Goal: Task Accomplishment & Management: Use online tool/utility

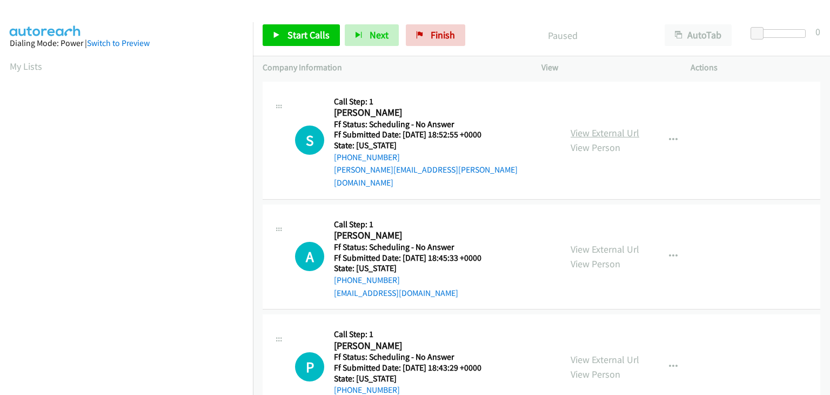
click at [609, 127] on link "View External Url" at bounding box center [605, 133] width 69 height 12
click at [604, 243] on link "View External Url" at bounding box center [605, 249] width 69 height 12
click at [620, 353] on link "View External Url" at bounding box center [605, 359] width 69 height 12
click at [313, 42] on link "Start Calls" at bounding box center [301, 35] width 77 height 22
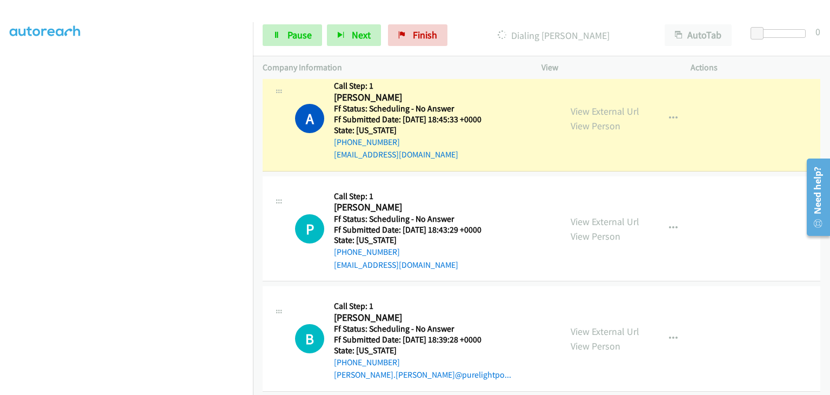
scroll to position [162, 0]
click at [606, 324] on link "View External Url" at bounding box center [605, 330] width 69 height 12
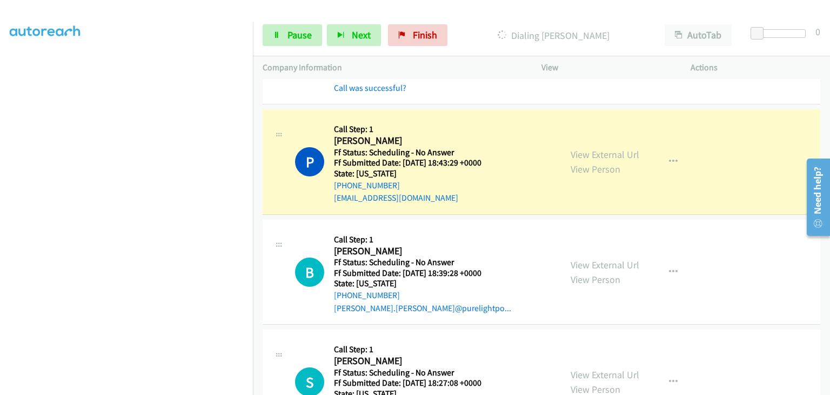
scroll to position [270, 0]
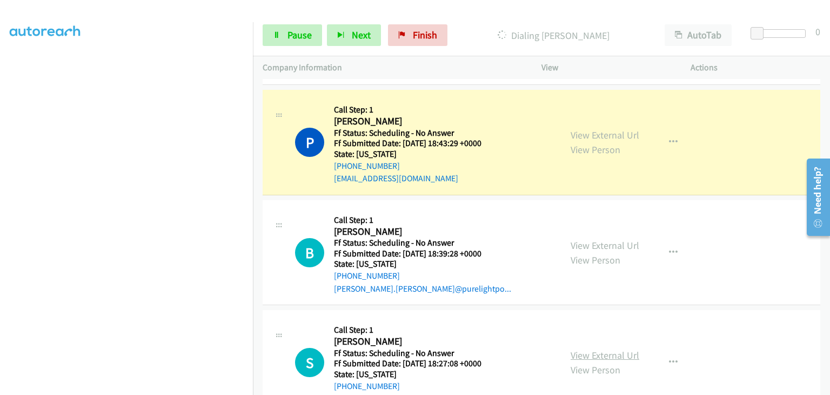
click at [599, 349] on link "View External Url" at bounding box center [605, 355] width 69 height 12
click at [669, 358] on icon "button" at bounding box center [673, 362] width 9 height 9
click at [526, 334] on div at bounding box center [415, 197] width 830 height 395
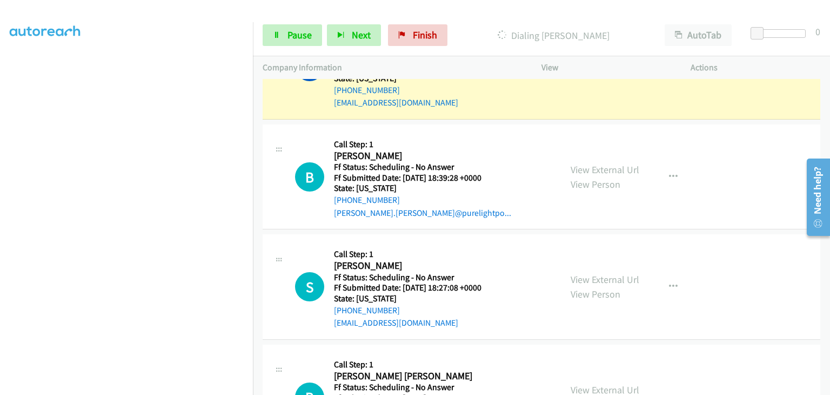
scroll to position [378, 0]
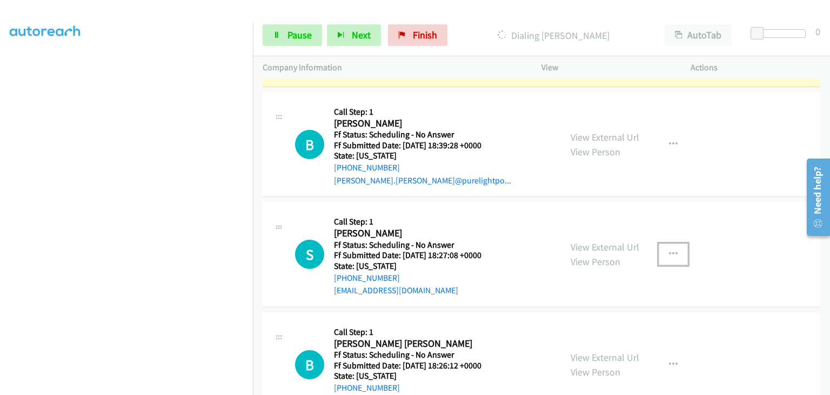
click at [662, 244] on button "button" at bounding box center [673, 254] width 29 height 22
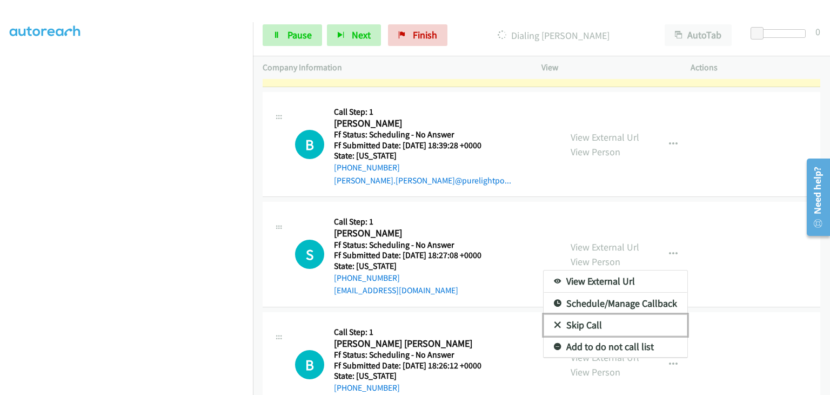
click at [591, 314] on link "Skip Call" at bounding box center [616, 325] width 144 height 22
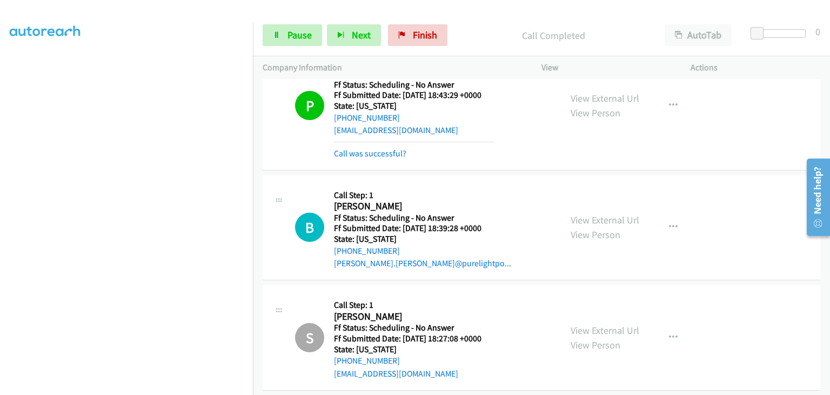
scroll to position [293, 0]
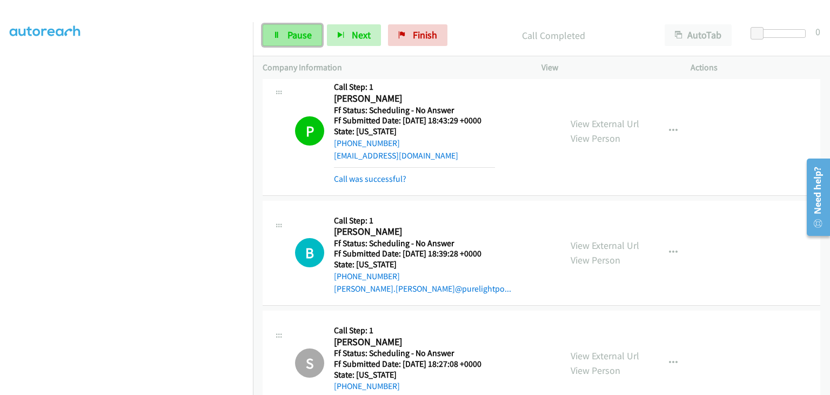
click at [282, 42] on link "Pause" at bounding box center [292, 35] width 59 height 22
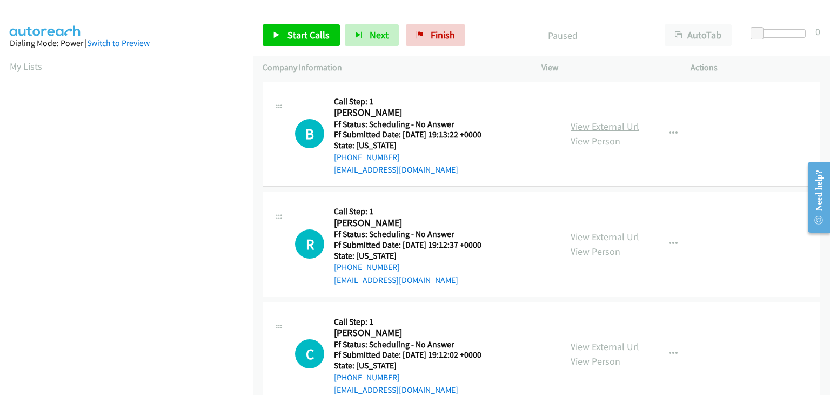
click at [581, 127] on link "View External Url" at bounding box center [605, 126] width 69 height 12
click at [318, 38] on span "Start Calls" at bounding box center [309, 35] width 42 height 12
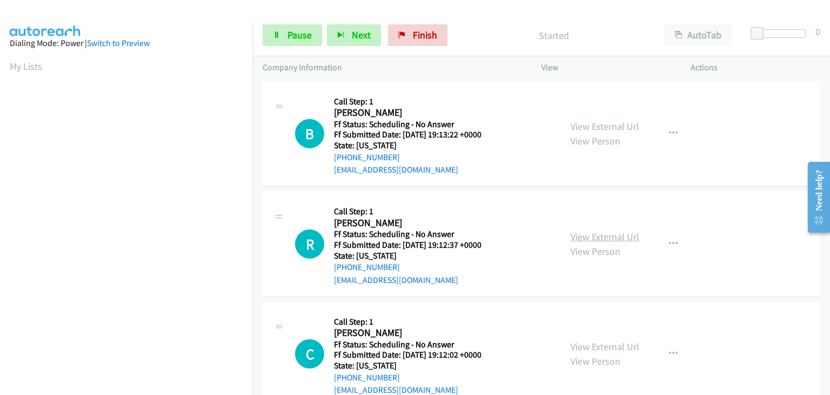
click at [582, 238] on link "View External Url" at bounding box center [605, 236] width 69 height 12
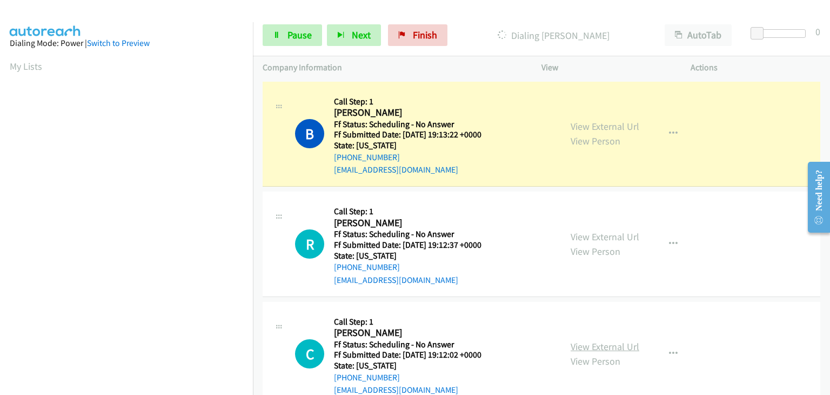
click at [596, 343] on link "View External Url" at bounding box center [605, 346] width 69 height 12
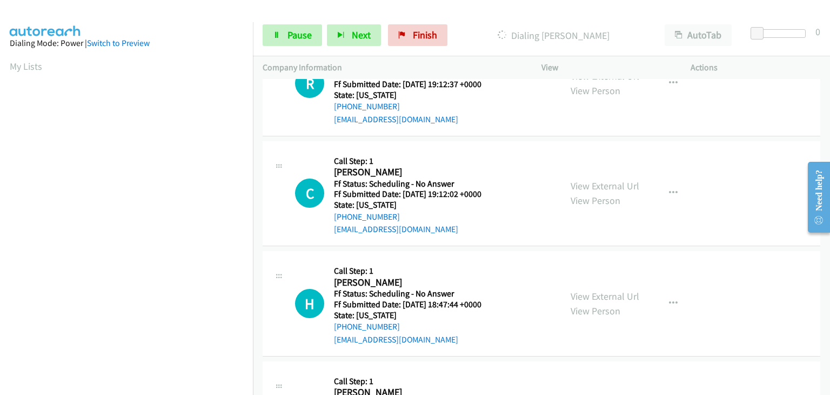
scroll to position [162, 0]
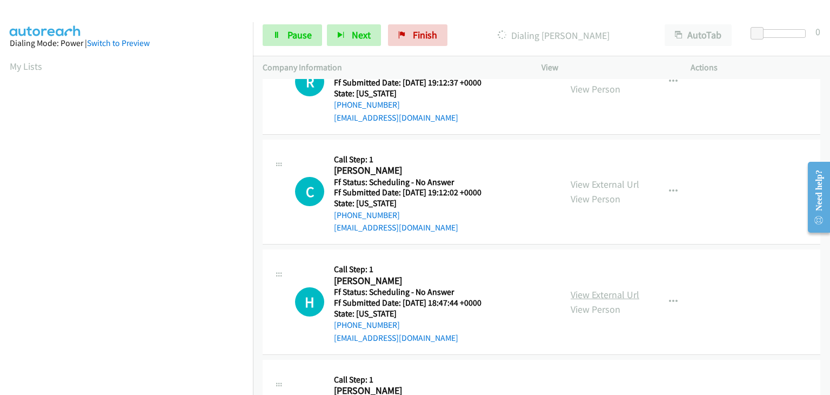
click at [595, 297] on link "View External Url" at bounding box center [605, 294] width 69 height 12
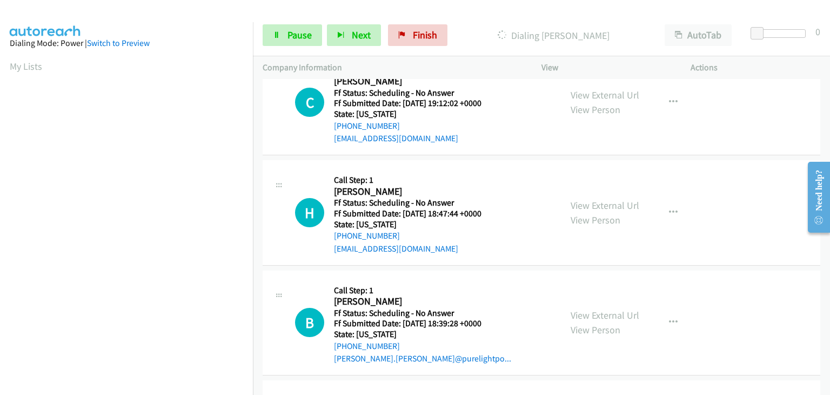
scroll to position [270, 0]
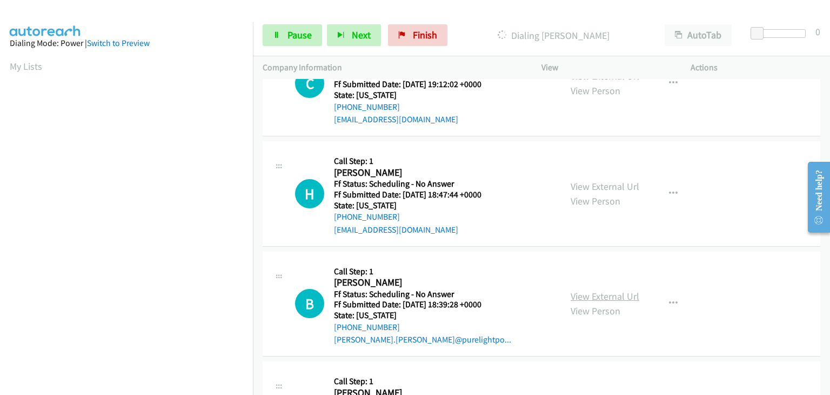
click at [593, 293] on link "View External Url" at bounding box center [605, 296] width 69 height 12
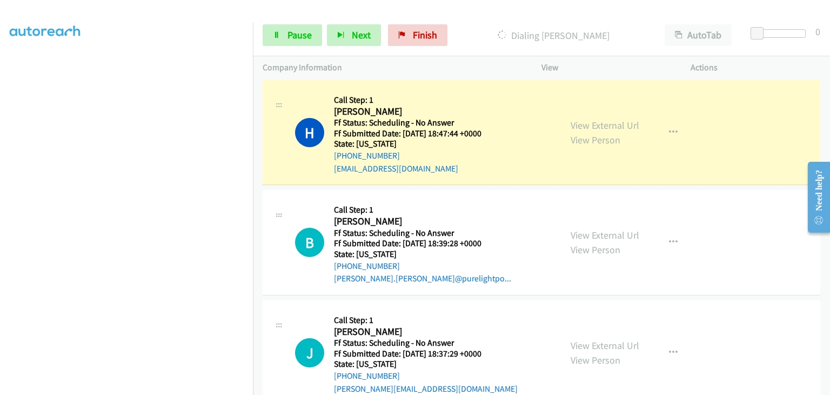
scroll to position [401, 0]
click at [603, 341] on link "View External Url" at bounding box center [605, 344] width 69 height 12
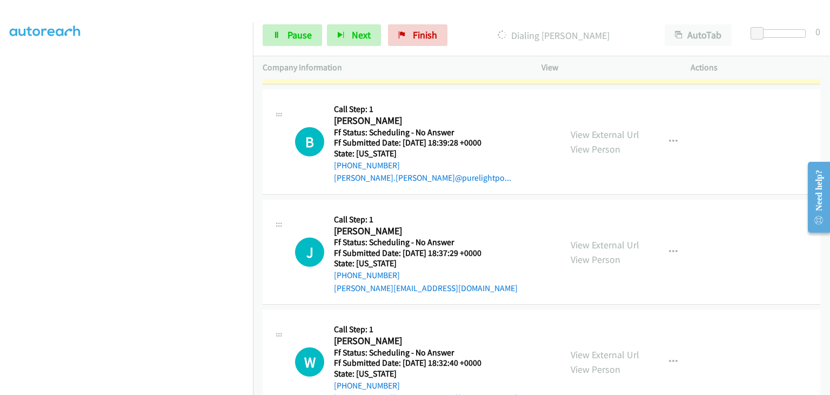
scroll to position [563, 0]
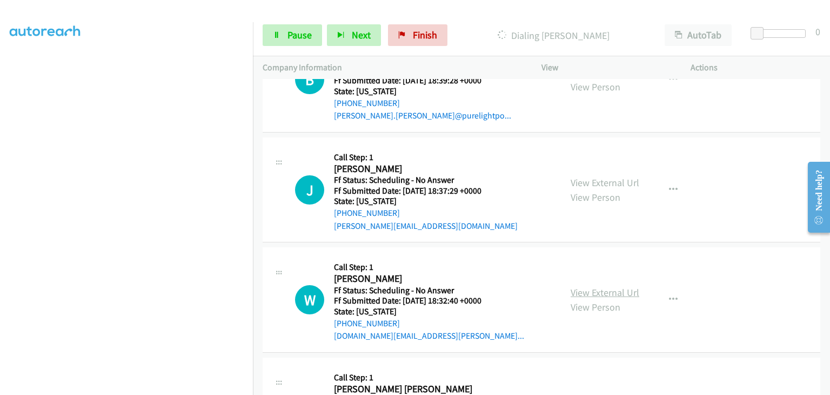
click at [614, 287] on link "View External Url" at bounding box center [605, 292] width 69 height 12
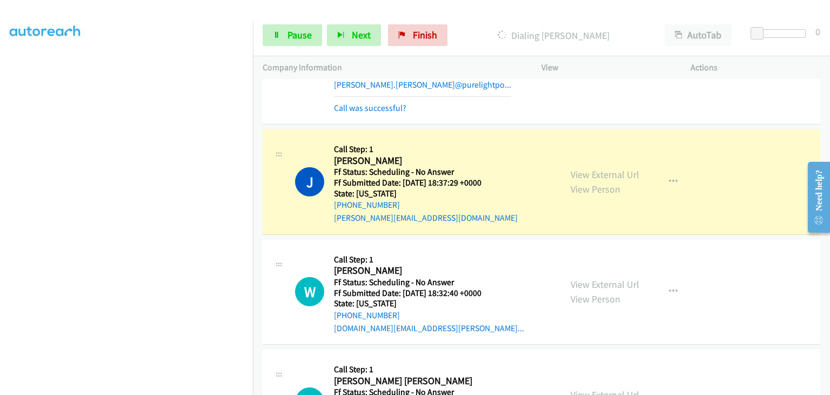
scroll to position [671, 0]
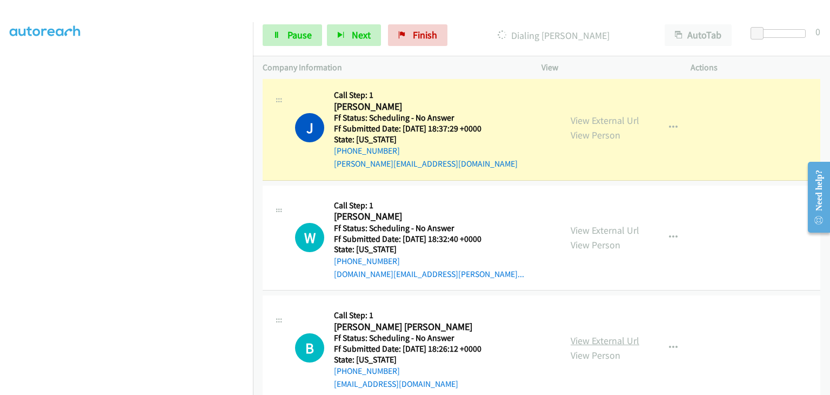
click at [618, 340] on link "View External Url" at bounding box center [605, 340] width 69 height 12
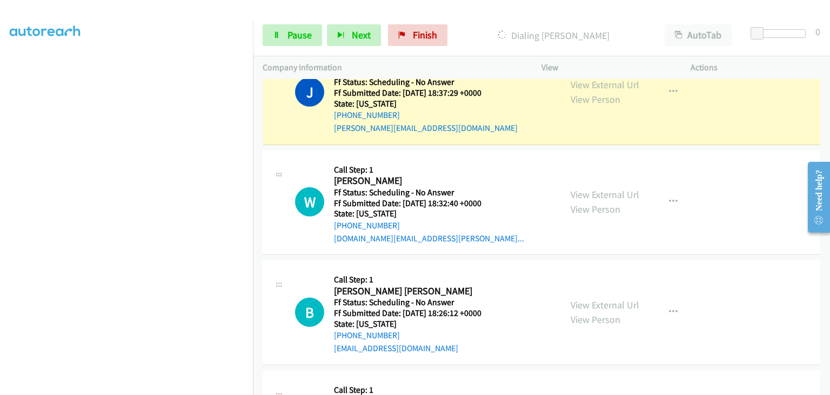
scroll to position [726, 0]
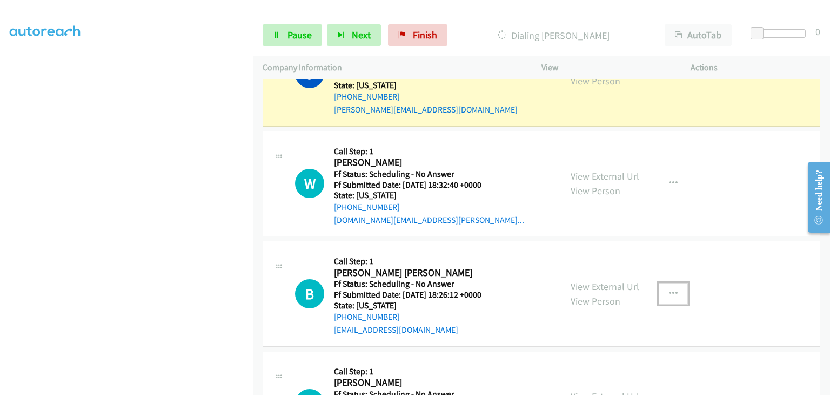
click at [666, 285] on button "button" at bounding box center [673, 294] width 29 height 22
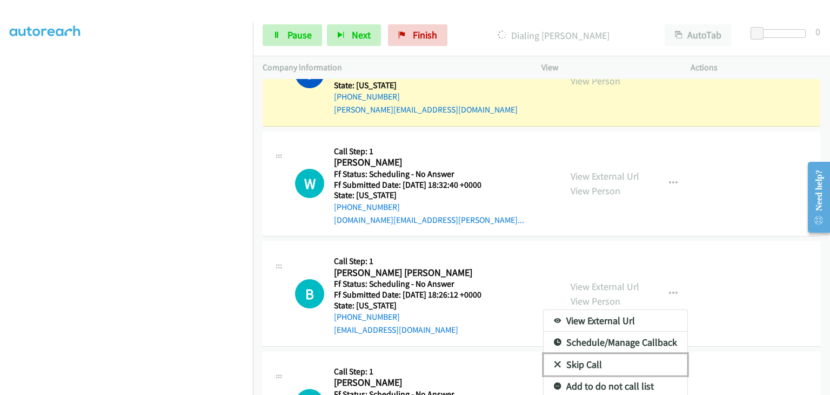
click at [601, 360] on link "Skip Call" at bounding box center [616, 365] width 144 height 22
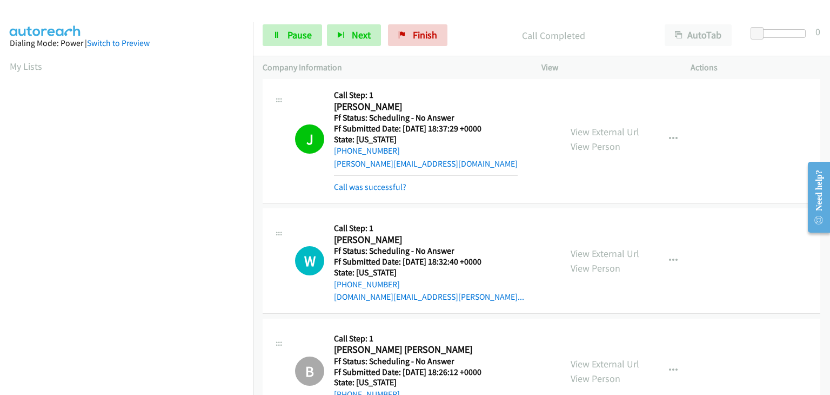
scroll to position [212, 0]
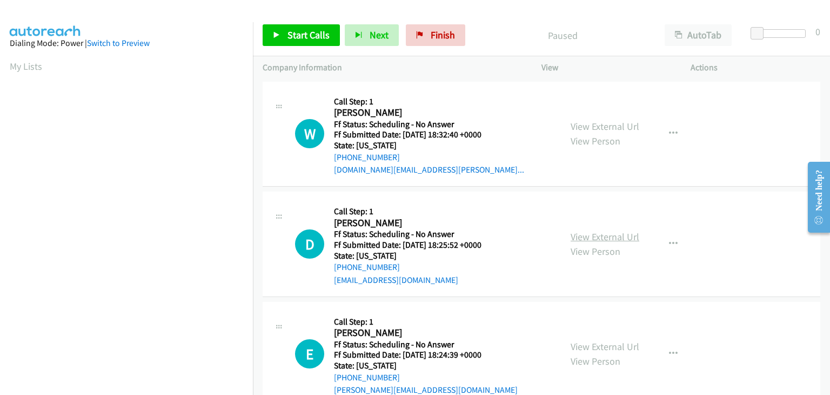
click at [591, 236] on link "View External Url" at bounding box center [605, 236] width 69 height 12
click at [323, 35] on span "Start Calls" at bounding box center [309, 35] width 42 height 12
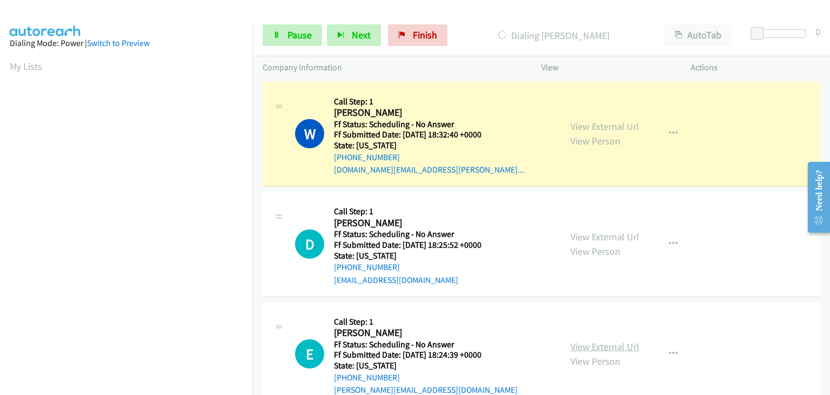
click at [592, 341] on link "View External Url" at bounding box center [605, 346] width 69 height 12
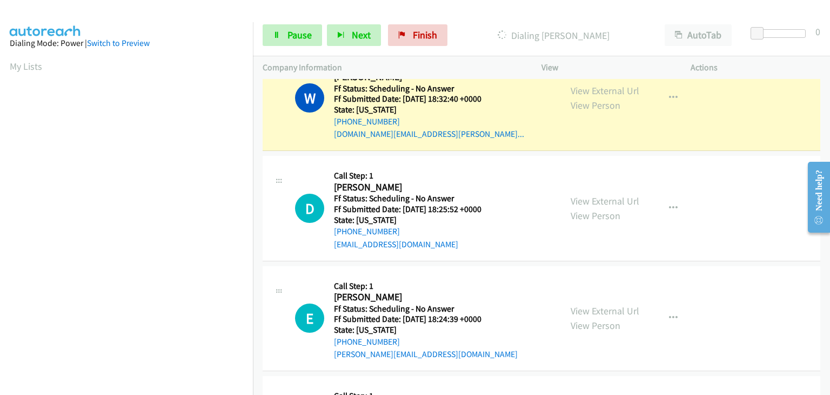
scroll to position [108, 0]
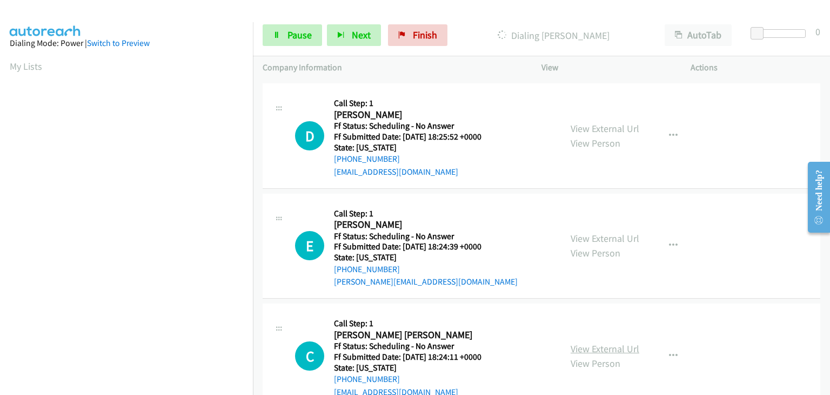
click at [614, 343] on link "View External Url" at bounding box center [605, 348] width 69 height 12
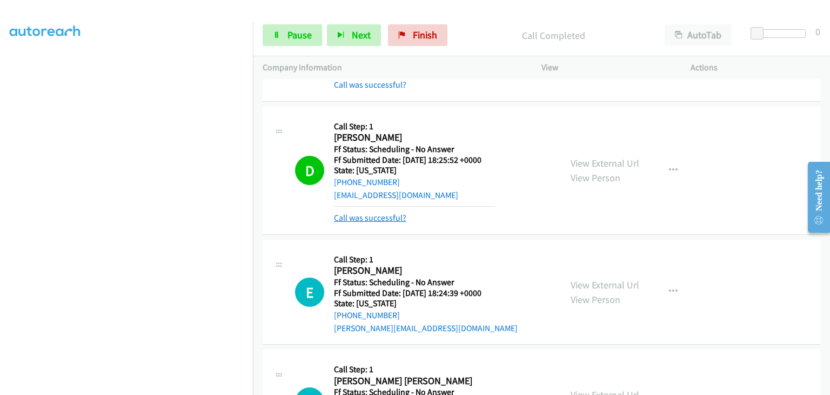
click at [381, 219] on link "Call was successful?" at bounding box center [370, 217] width 72 height 10
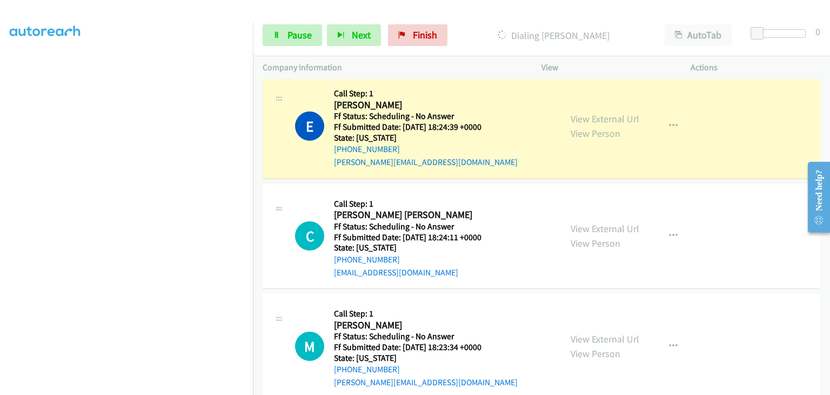
scroll to position [270, 0]
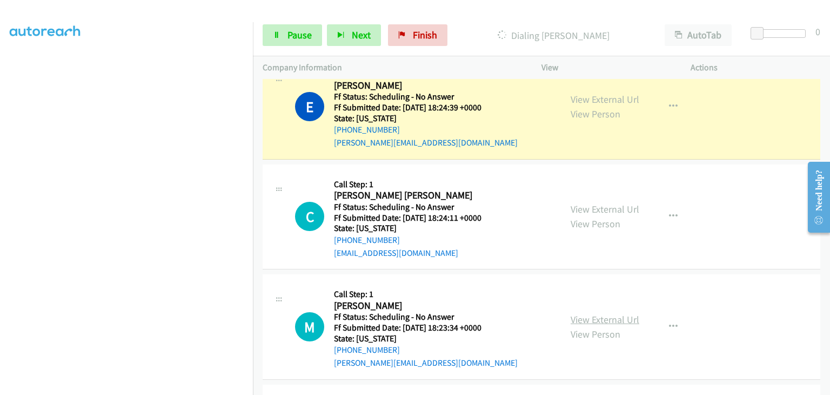
click at [600, 315] on link "View External Url" at bounding box center [605, 319] width 69 height 12
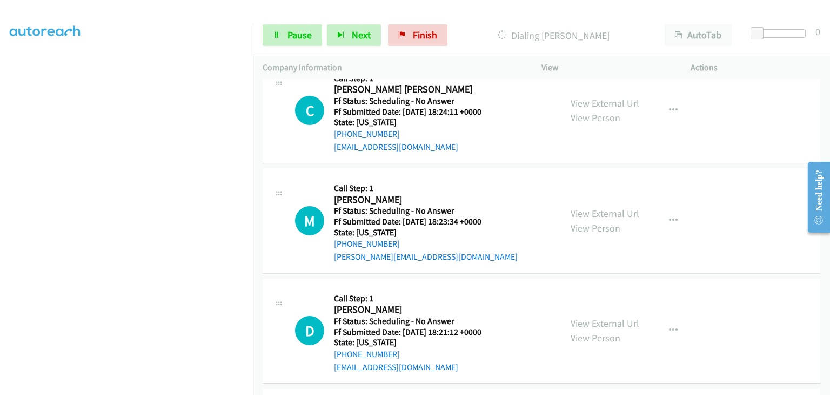
scroll to position [378, 0]
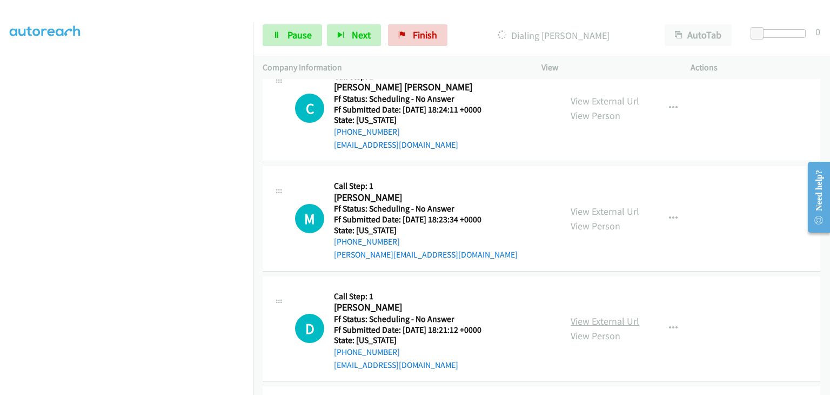
click at [610, 317] on link "View External Url" at bounding box center [605, 321] width 69 height 12
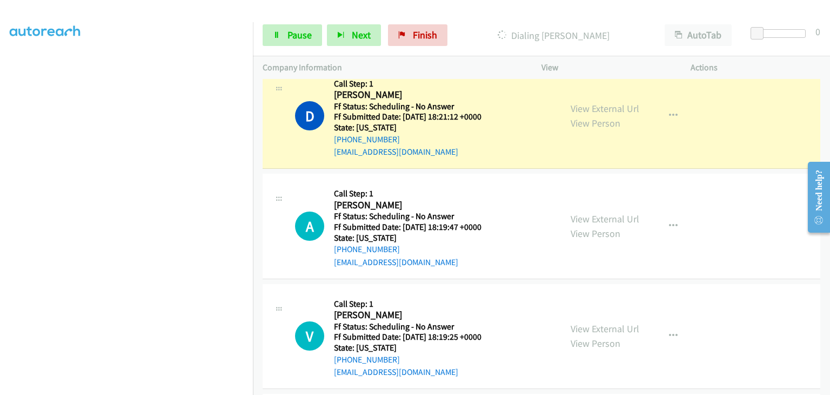
scroll to position [671, 0]
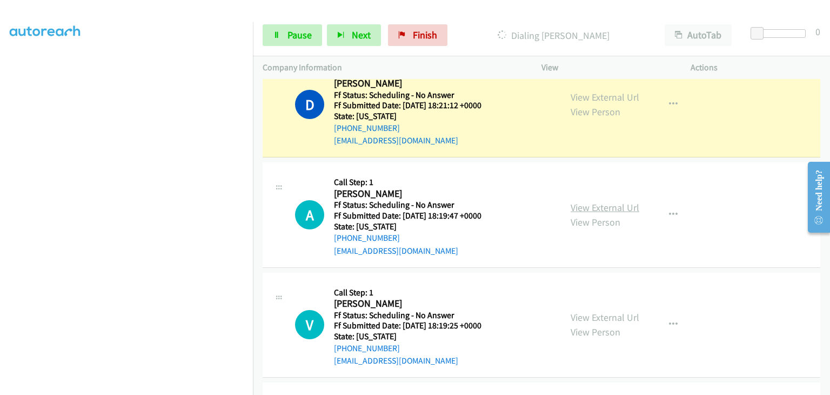
click at [586, 206] on link "View External Url" at bounding box center [605, 207] width 69 height 12
click at [586, 315] on link "View External Url" at bounding box center [605, 317] width 69 height 12
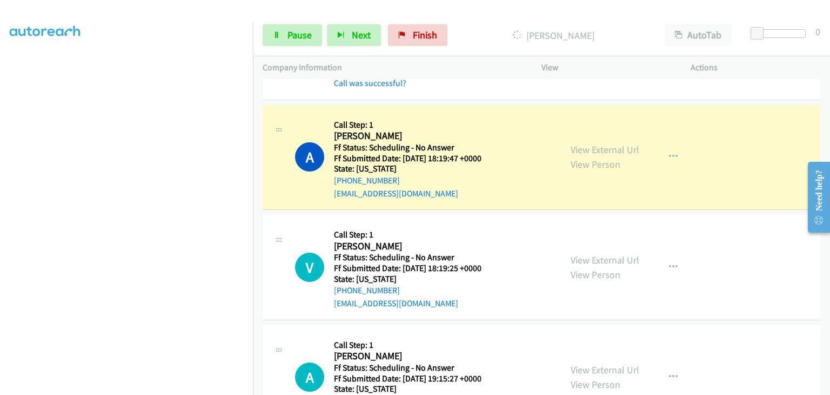
scroll to position [780, 0]
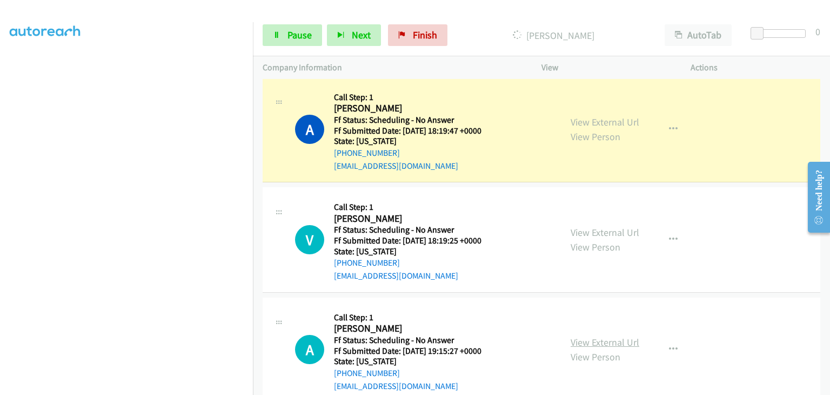
click at [594, 336] on link "View External Url" at bounding box center [605, 342] width 69 height 12
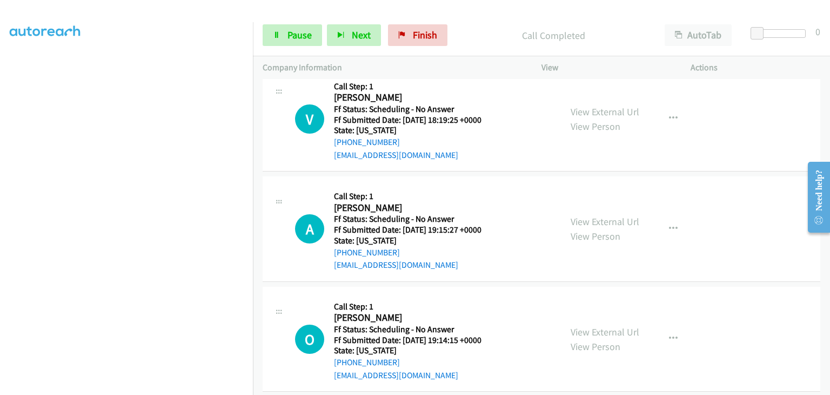
scroll to position [942, 0]
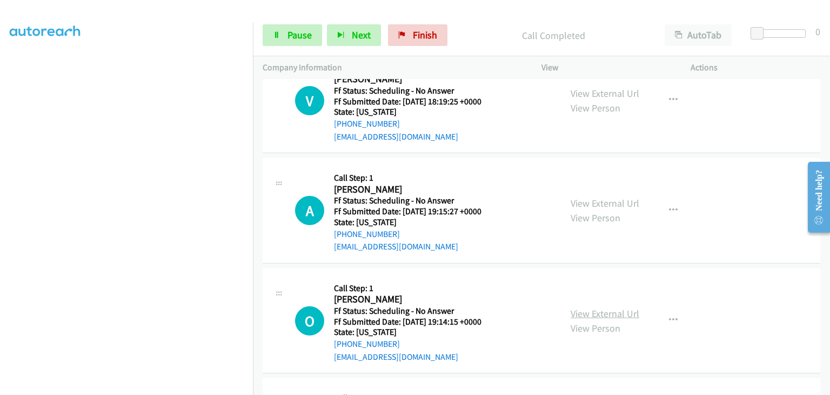
click at [604, 307] on link "View External Url" at bounding box center [605, 313] width 69 height 12
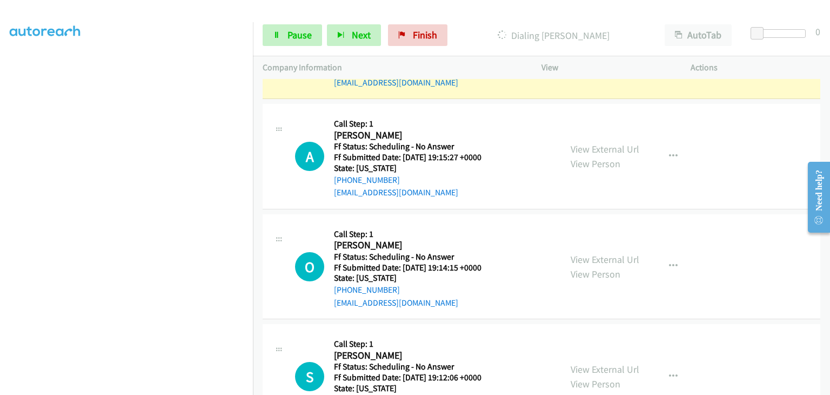
scroll to position [1050, 0]
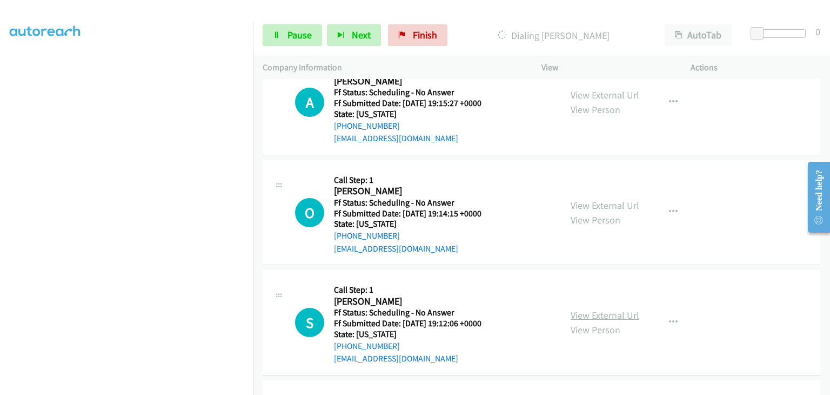
click at [590, 311] on link "View External Url" at bounding box center [605, 315] width 69 height 12
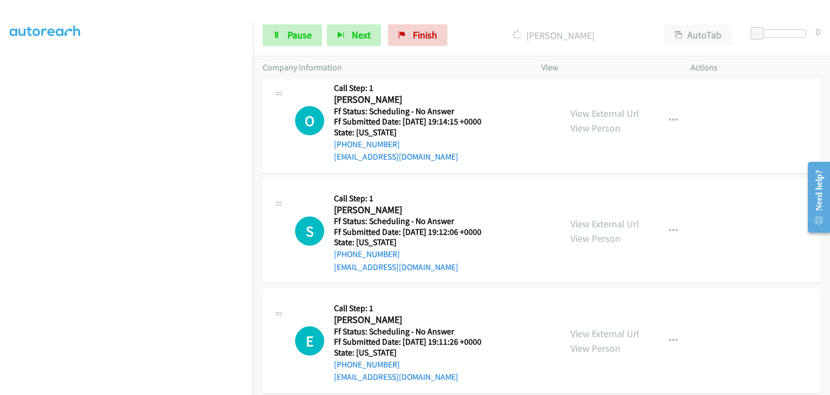
scroll to position [1181, 0]
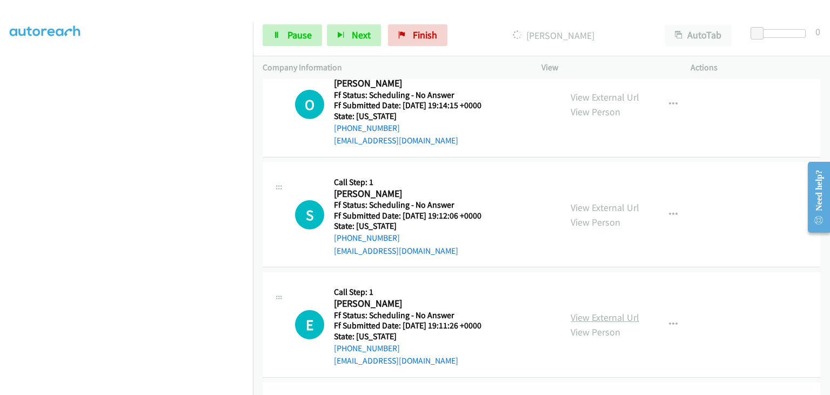
click at [597, 314] on link "View External Url" at bounding box center [605, 317] width 69 height 12
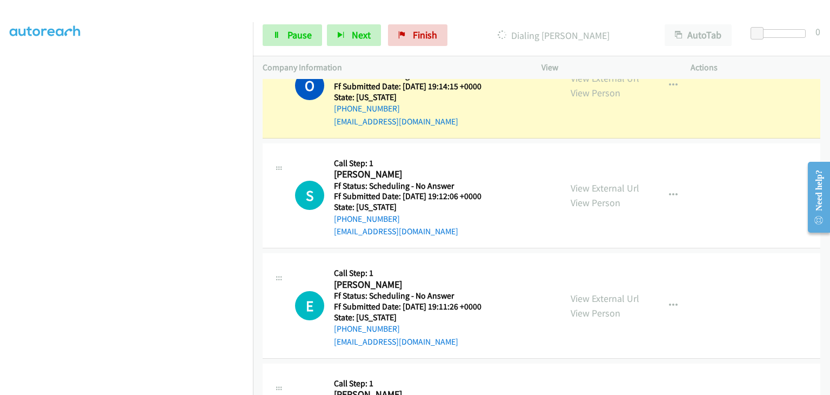
scroll to position [1235, 0]
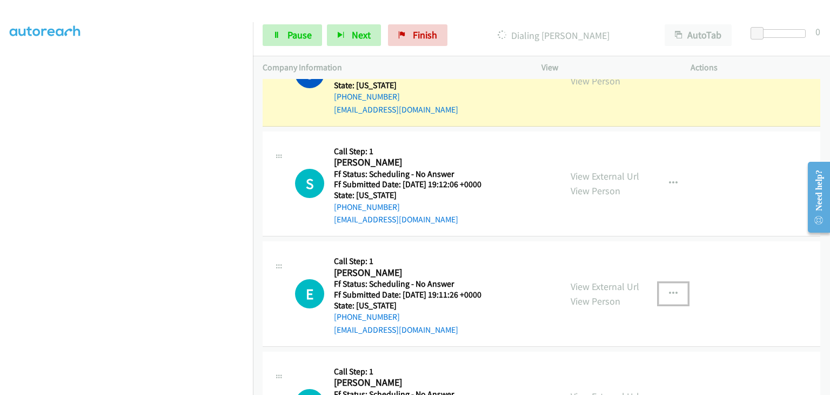
click at [670, 291] on icon "button" at bounding box center [673, 293] width 9 height 9
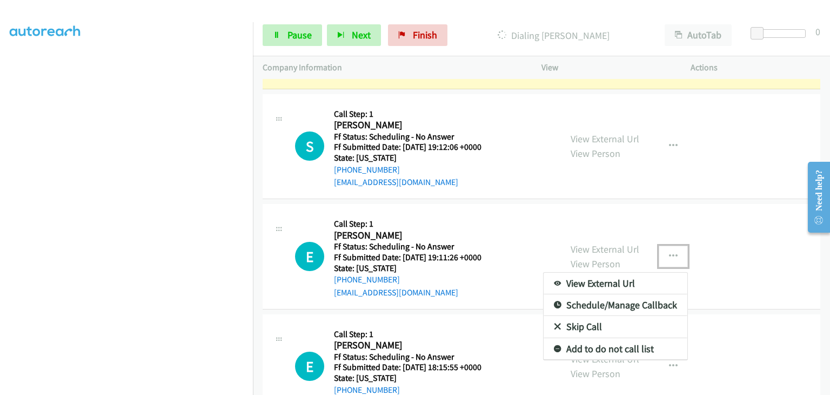
scroll to position [1289, 0]
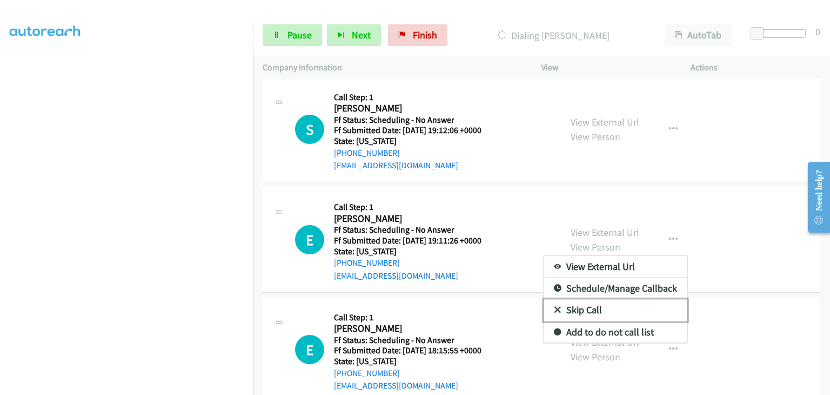
click at [589, 310] on link "Skip Call" at bounding box center [616, 310] width 144 height 22
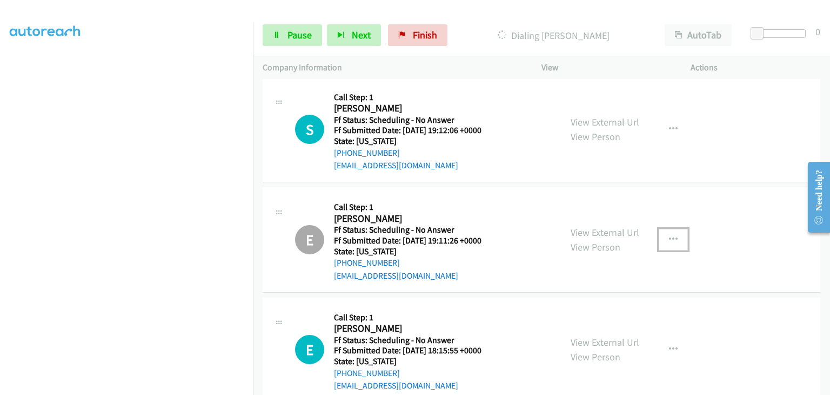
click at [669, 238] on icon "button" at bounding box center [673, 239] width 9 height 9
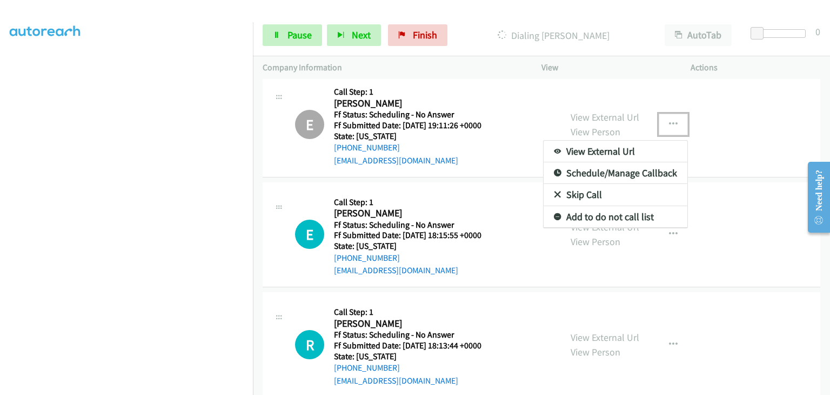
scroll to position [1397, 0]
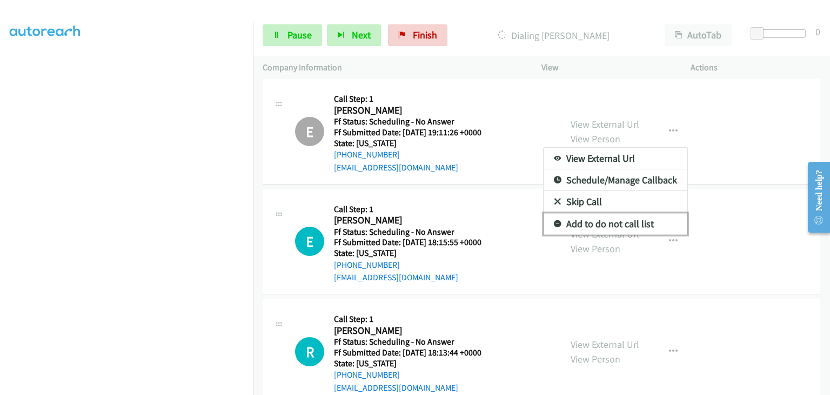
click at [601, 220] on link "Add to do not call list" at bounding box center [616, 224] width 144 height 22
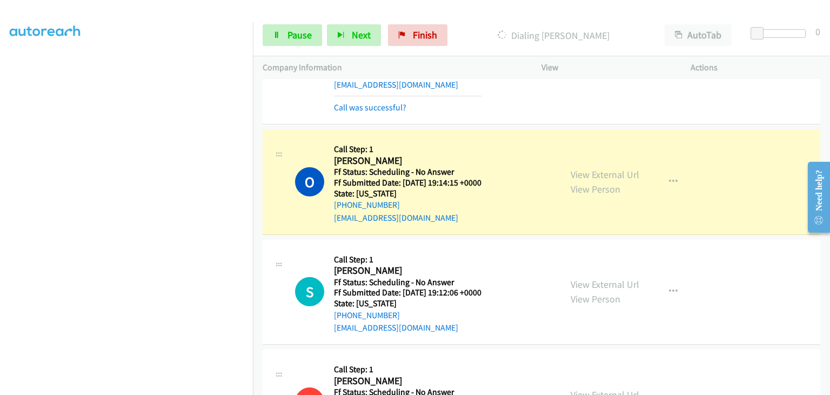
scroll to position [212, 0]
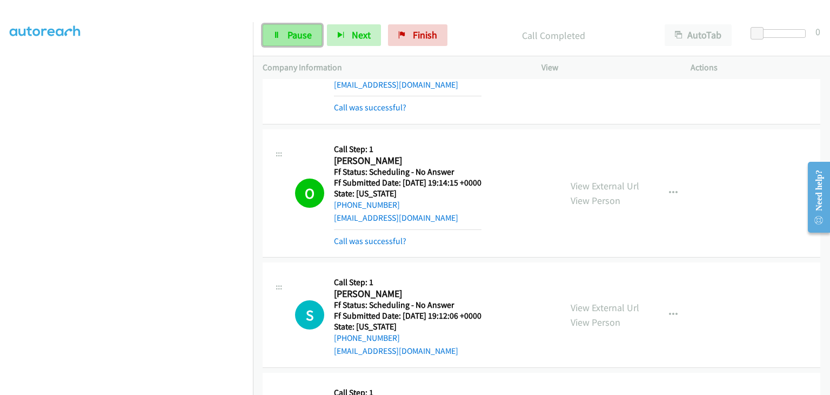
click at [288, 41] on span "Pause" at bounding box center [300, 35] width 24 height 12
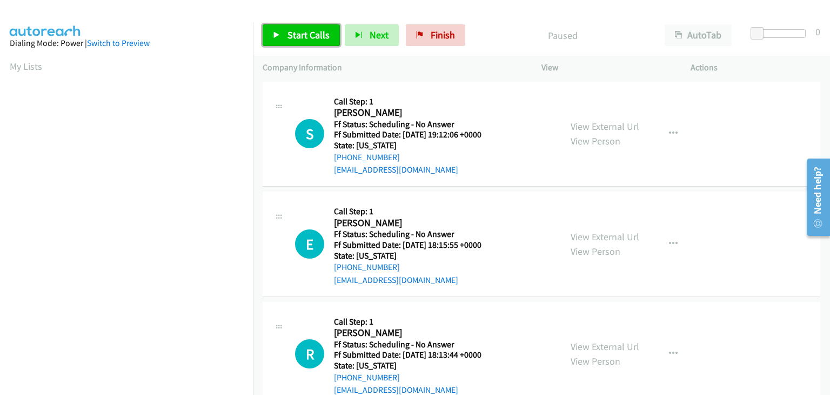
click at [298, 29] on span "Start Calls" at bounding box center [309, 35] width 42 height 12
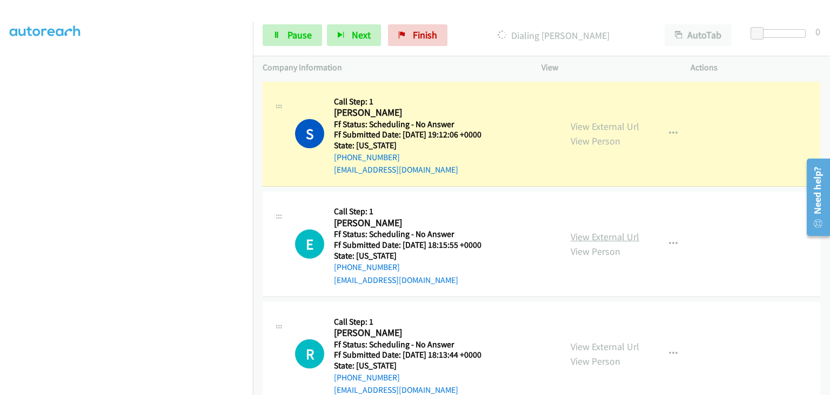
scroll to position [212, 0]
click at [599, 234] on link "View External Url" at bounding box center [605, 236] width 69 height 12
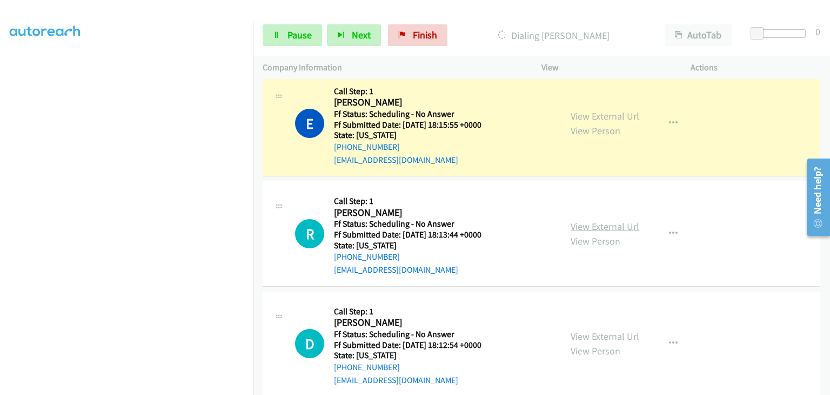
scroll to position [162, 0]
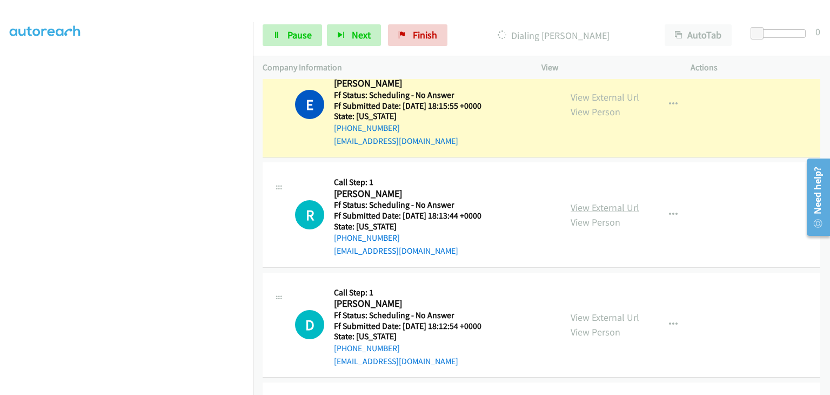
click at [601, 205] on link "View External Url" at bounding box center [605, 207] width 69 height 12
click at [594, 318] on link "View External Url" at bounding box center [605, 317] width 69 height 12
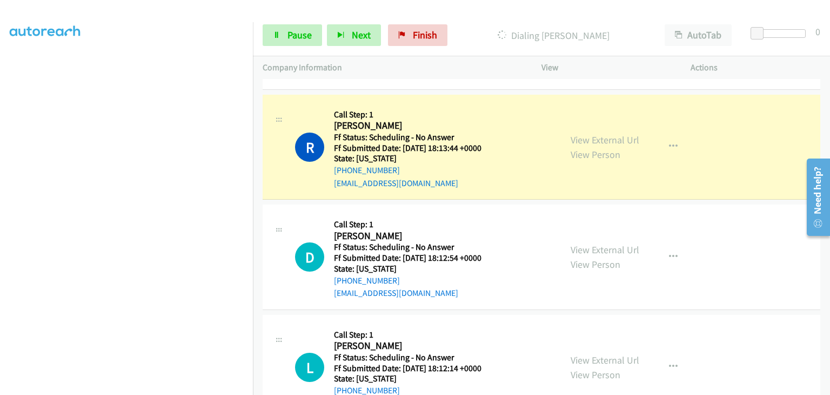
scroll to position [270, 0]
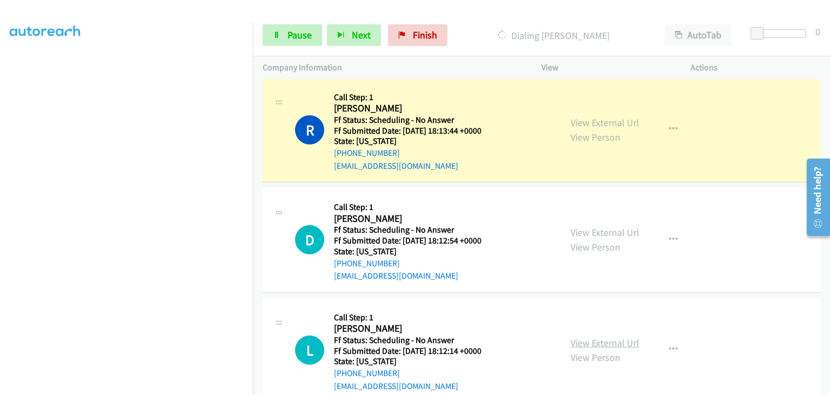
click at [623, 344] on link "View External Url" at bounding box center [605, 342] width 69 height 12
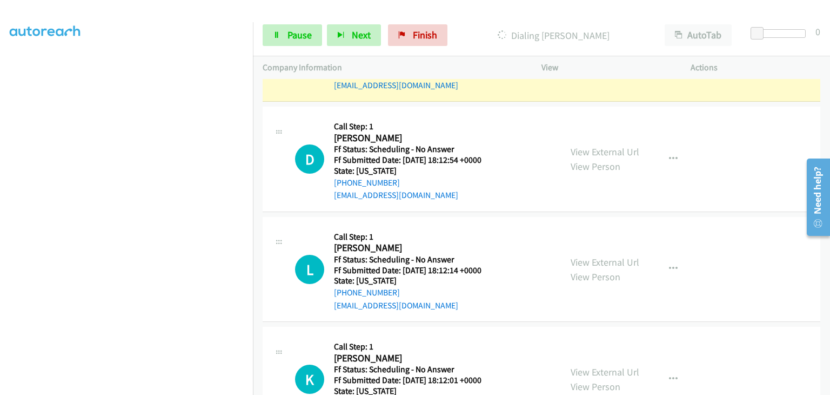
scroll to position [378, 0]
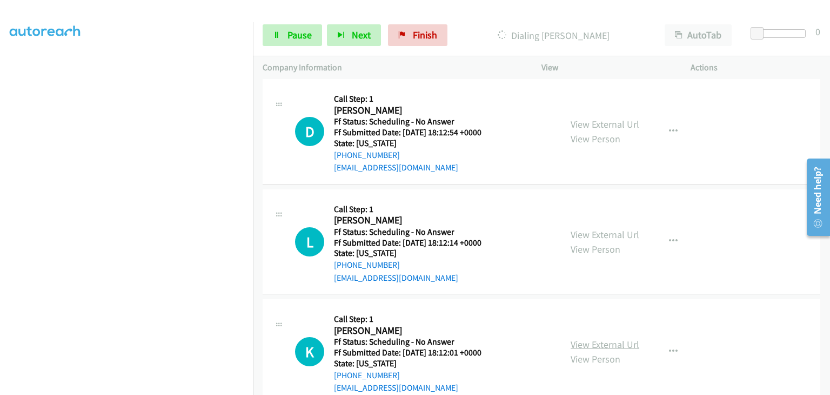
click at [602, 342] on link "View External Url" at bounding box center [605, 344] width 69 height 12
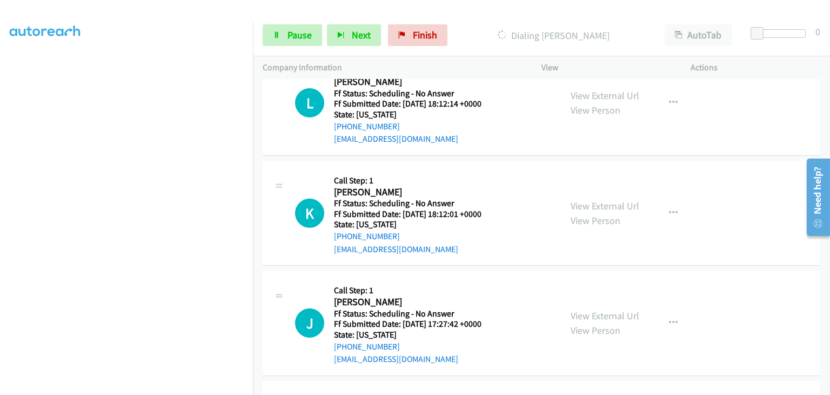
scroll to position [541, 0]
click at [601, 309] on link "View External Url" at bounding box center [605, 315] width 69 height 12
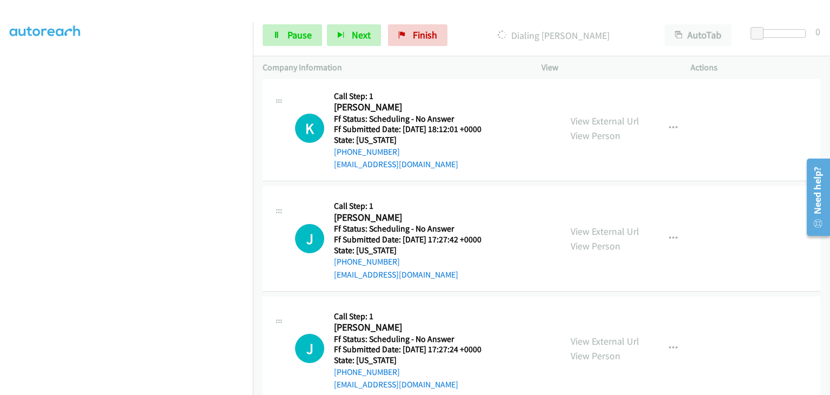
scroll to position [649, 0]
click at [600, 336] on link "View External Url" at bounding box center [605, 340] width 69 height 12
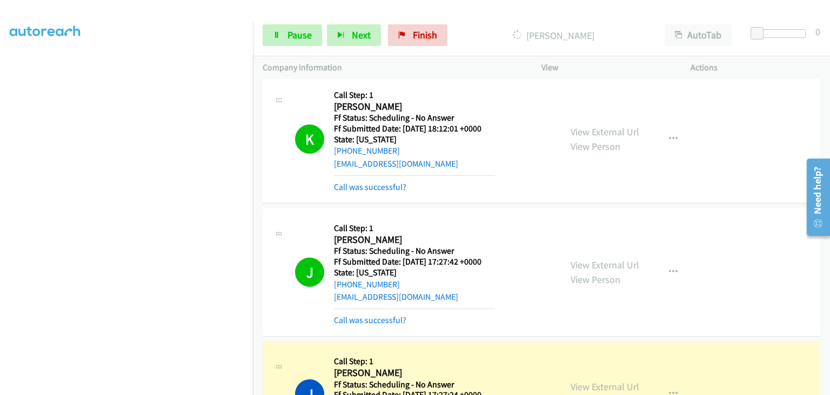
scroll to position [212, 0]
drag, startPoint x: 294, startPoint y: 34, endPoint x: 244, endPoint y: 97, distance: 80.5
click at [294, 34] on span "Pause" at bounding box center [300, 35] width 24 height 12
